Goal: Task Accomplishment & Management: Use online tool/utility

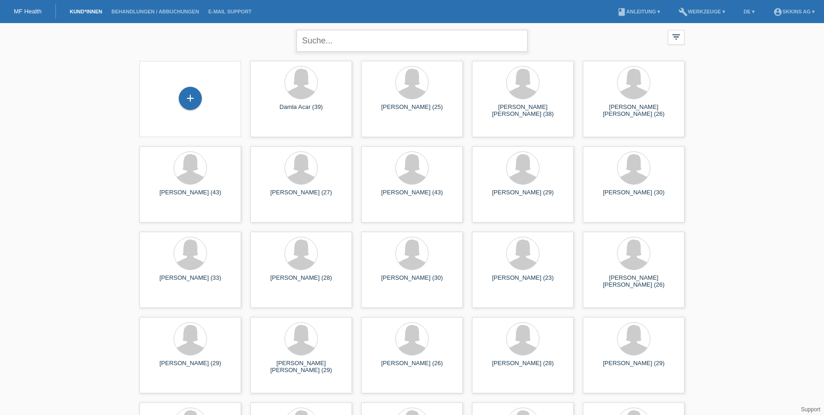
click at [314, 45] on input "text" at bounding box center [411, 41] width 231 height 22
type input "pere"
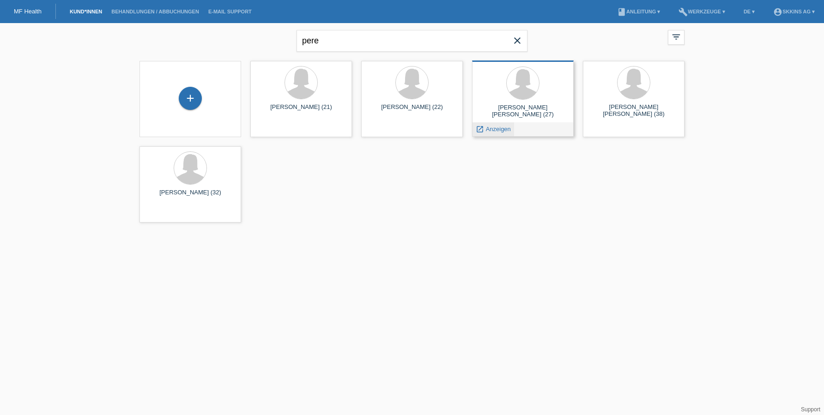
click at [503, 129] on span "Anzeigen" at bounding box center [498, 129] width 25 height 7
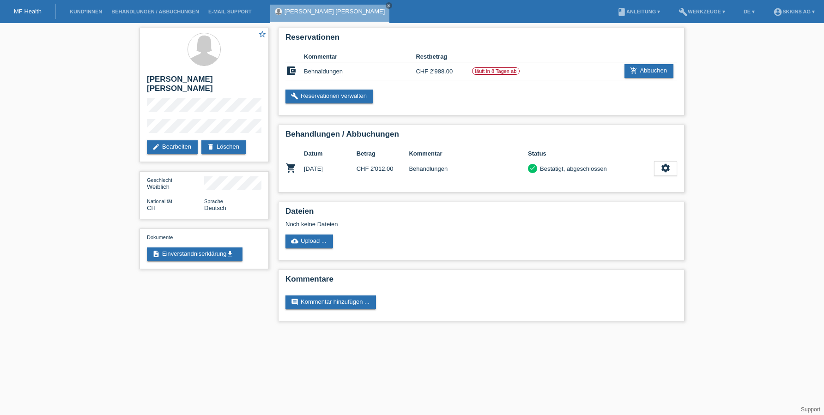
click at [102, 17] on li "Kund*innen" at bounding box center [86, 12] width 42 height 24
click at [96, 13] on link "Kund*innen" at bounding box center [86, 12] width 42 height 6
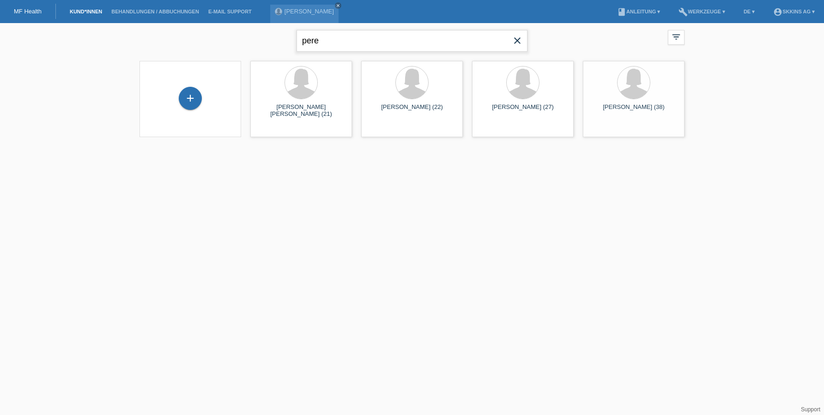
drag, startPoint x: 325, startPoint y: 43, endPoint x: 292, endPoint y: 41, distance: 33.3
click at [292, 41] on div "pere close filter_list view_module Alle Kund*innen anzeigen star Markierte Kund…" at bounding box center [412, 39] width 554 height 33
type input "ewald"
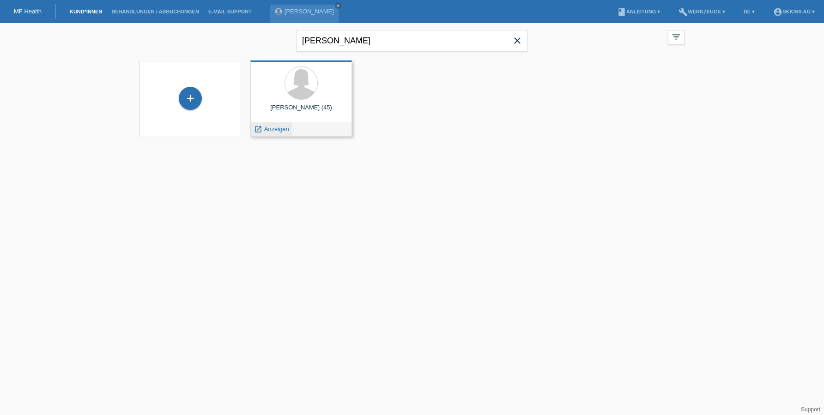
click at [277, 127] on span "Anzeigen" at bounding box center [276, 129] width 25 height 7
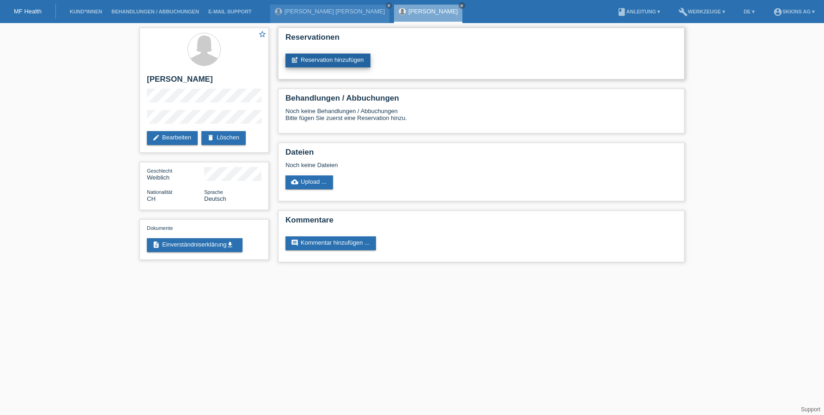
click at [310, 65] on link "post_add Reservation hinzufügen" at bounding box center [327, 61] width 85 height 14
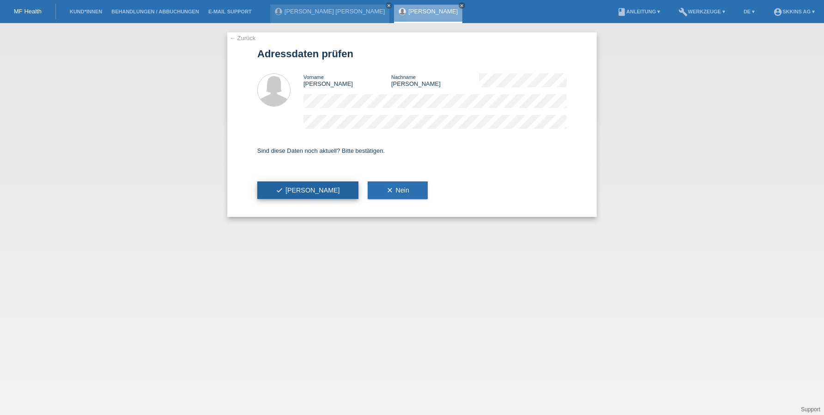
click at [307, 186] on button "check Ja" at bounding box center [307, 190] width 101 height 18
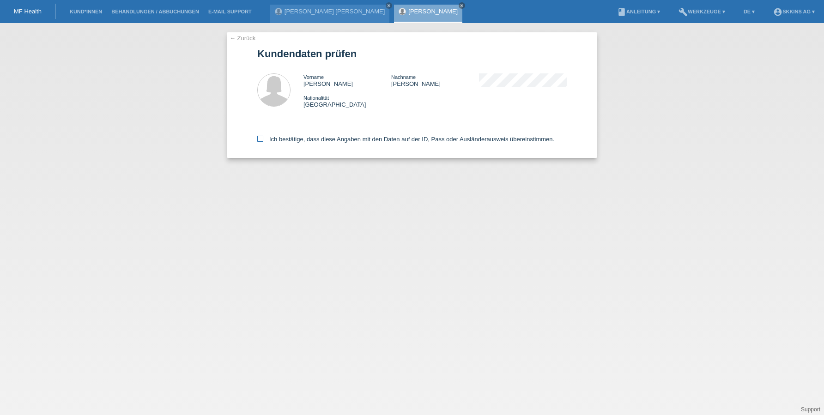
click at [263, 138] on icon at bounding box center [260, 139] width 6 height 6
click at [263, 138] on input "Ich bestätige, dass diese Angaben mit den Daten auf der ID, Pass oder Ausländer…" at bounding box center [260, 139] width 6 height 6
checkbox input "true"
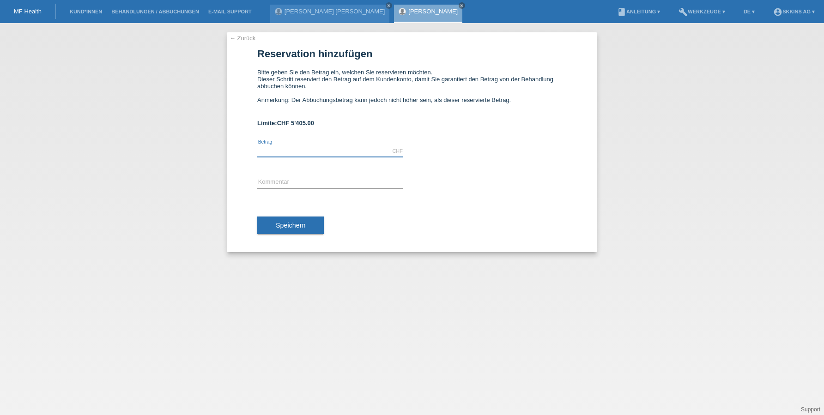
click at [307, 147] on input "text" at bounding box center [329, 151] width 145 height 12
type input "3"
type input "4000.00"
click at [304, 186] on input "text" at bounding box center [329, 183] width 145 height 12
type input "Behandlungen"
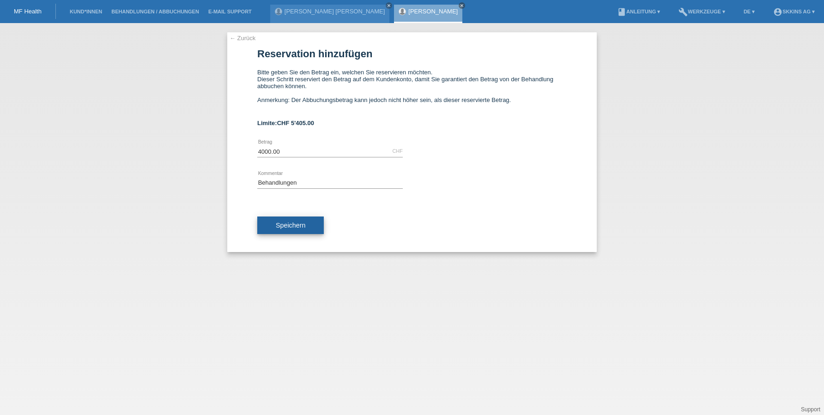
click at [314, 218] on button "Speichern" at bounding box center [290, 225] width 66 height 18
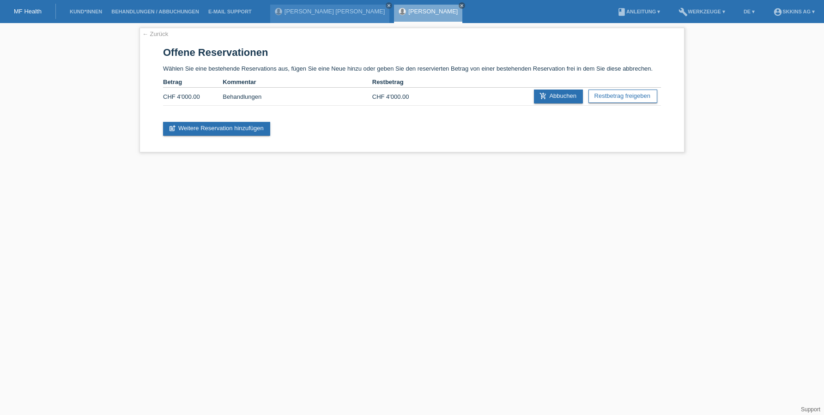
click at [108, 1] on li "Behandlungen / Abbuchungen" at bounding box center [155, 12] width 97 height 24
click at [105, 4] on li "Kund*innen" at bounding box center [86, 12] width 42 height 24
click at [96, 12] on link "Kund*innen" at bounding box center [86, 12] width 42 height 6
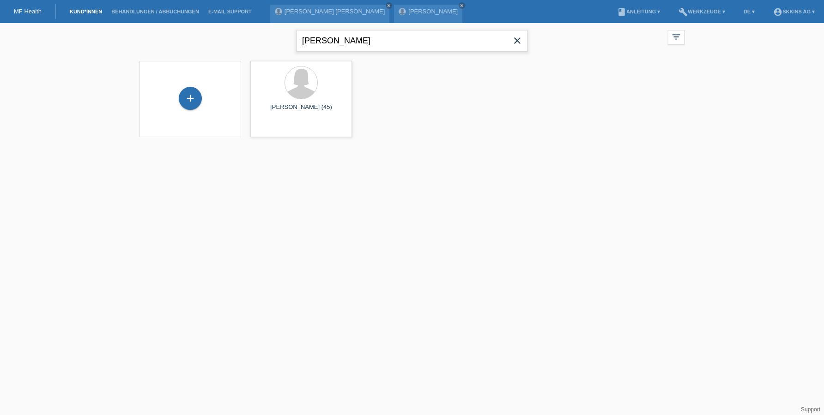
drag, startPoint x: 331, startPoint y: 46, endPoint x: 301, endPoint y: 41, distance: 30.1
click at [301, 41] on input "[PERSON_NAME]" at bounding box center [411, 41] width 231 height 22
type input "besire"
click at [283, 127] on span "Anzeigen" at bounding box center [276, 129] width 25 height 7
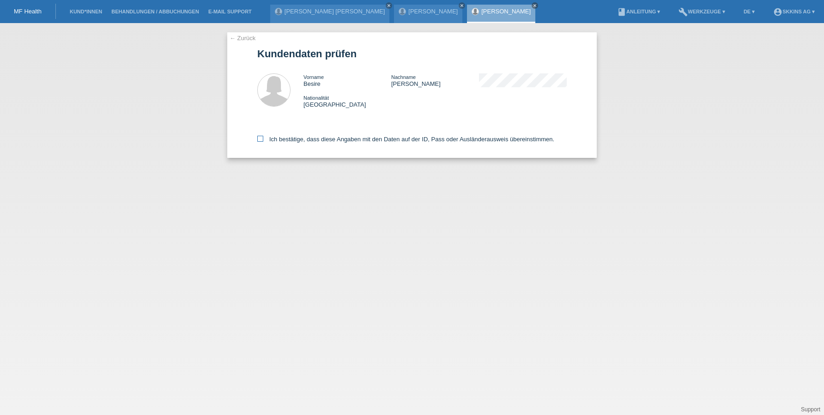
click at [262, 138] on icon at bounding box center [260, 139] width 6 height 6
click at [262, 138] on input "Ich bestätige, dass diese Angaben mit den Daten auf der ID, Pass oder Ausländer…" at bounding box center [260, 139] width 6 height 6
checkbox input "true"
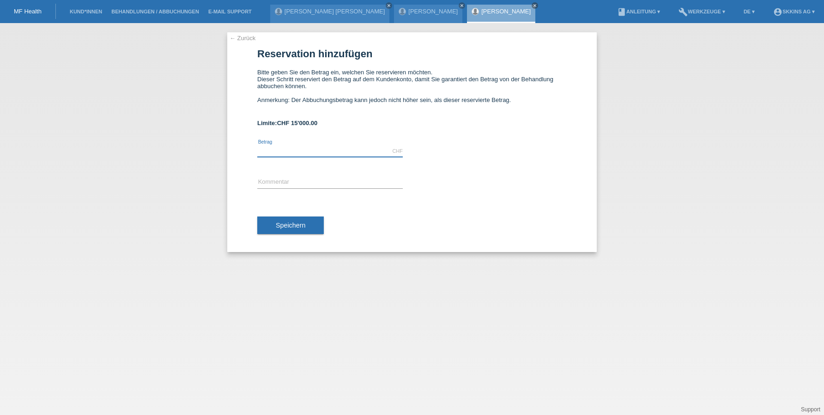
click at [269, 151] on input "text" at bounding box center [329, 151] width 145 height 12
type input "3000.00"
click at [286, 181] on input "text" at bounding box center [329, 183] width 145 height 12
type input "Behanldungen"
click at [296, 224] on span "Speichern" at bounding box center [291, 225] width 30 height 7
